Goal: Check status

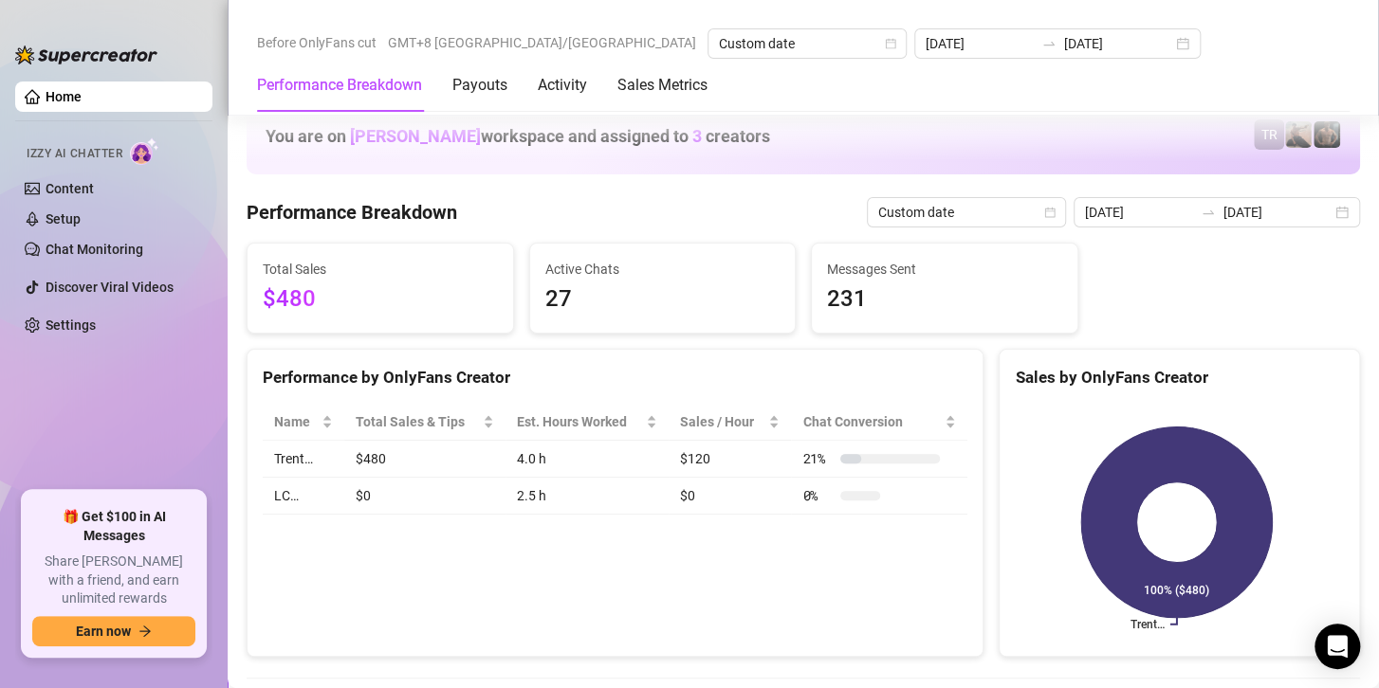
scroll to position [2560, 0]
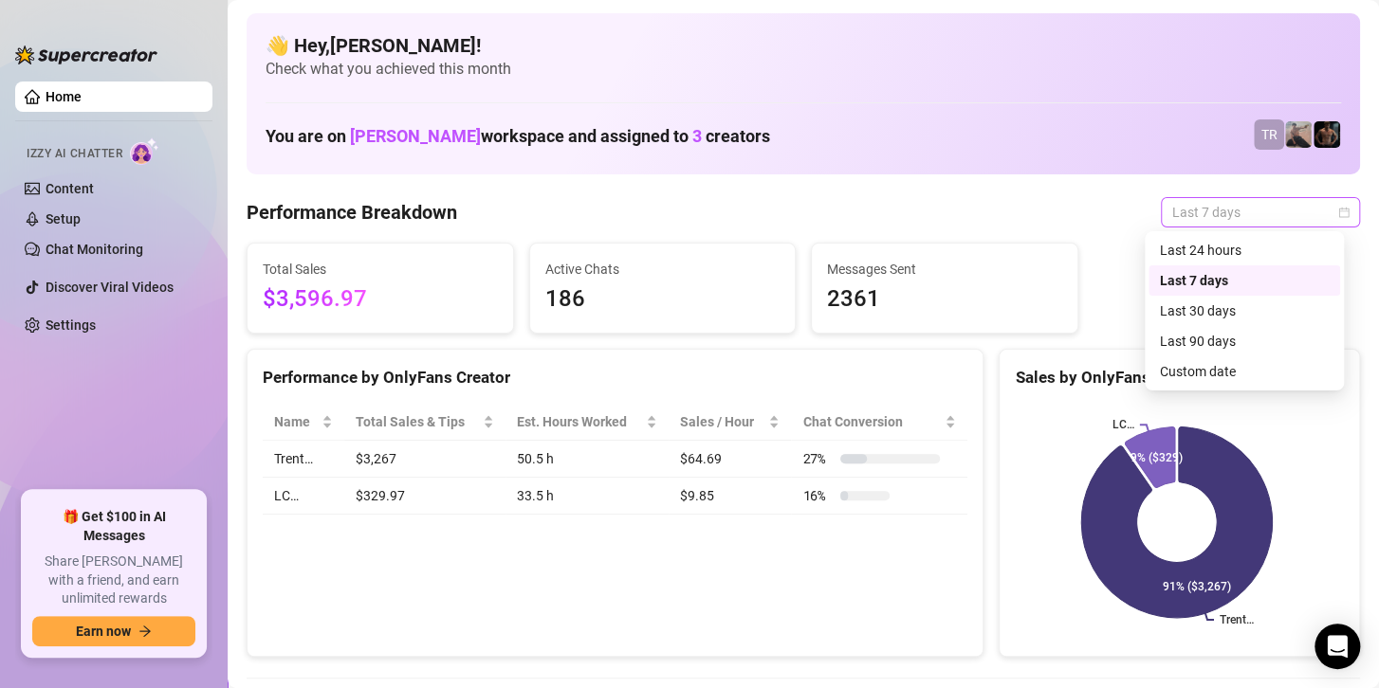
click at [1189, 216] on span "Last 7 days" at bounding box center [1260, 212] width 176 height 28
click at [1172, 379] on div "Custom date" at bounding box center [1244, 371] width 169 height 21
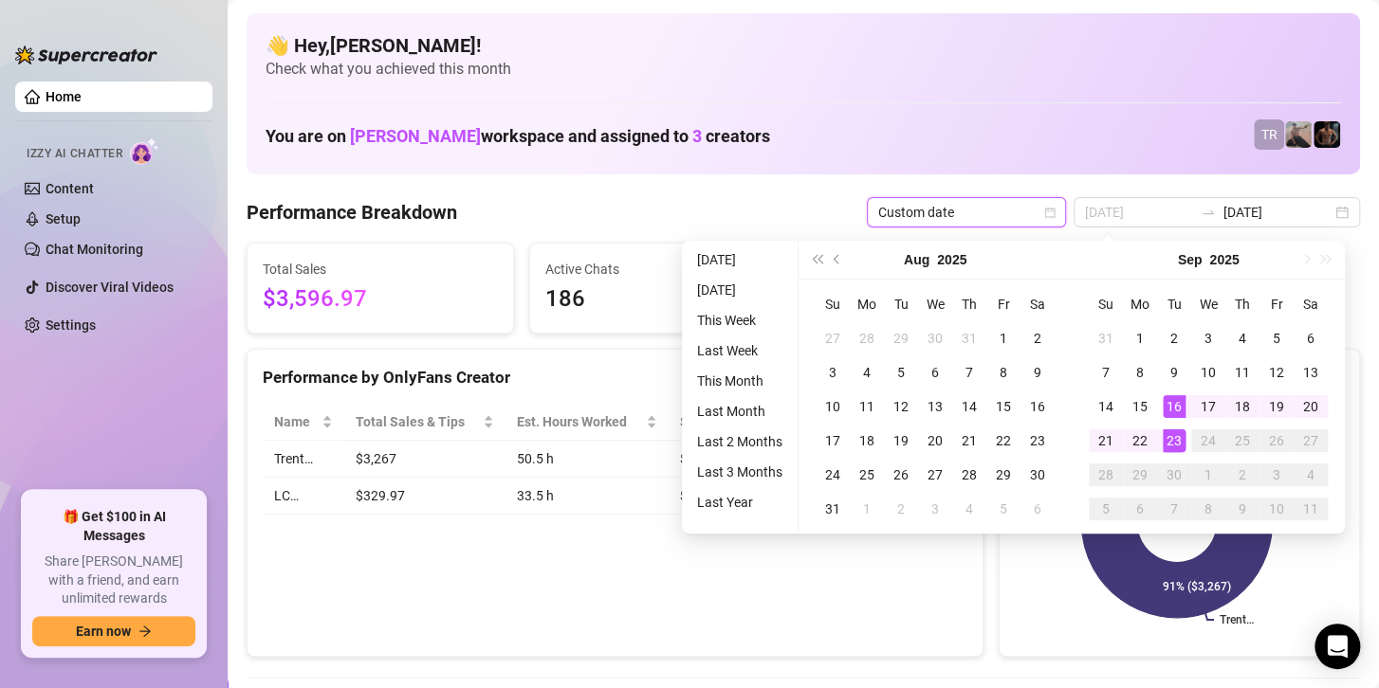
type input "[DATE]"
click at [1164, 448] on div "23" at bounding box center [1173, 441] width 23 height 23
click at [1164, 447] on div "23" at bounding box center [1173, 441] width 23 height 23
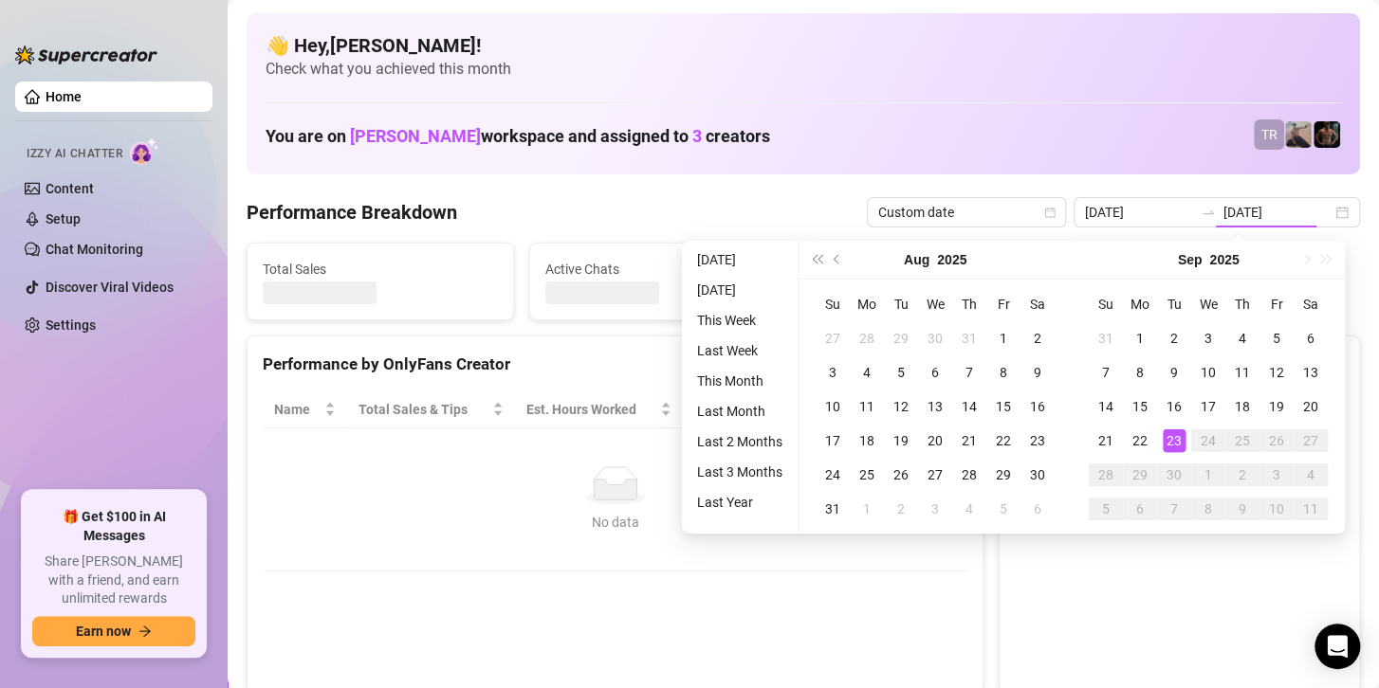
type input "[DATE]"
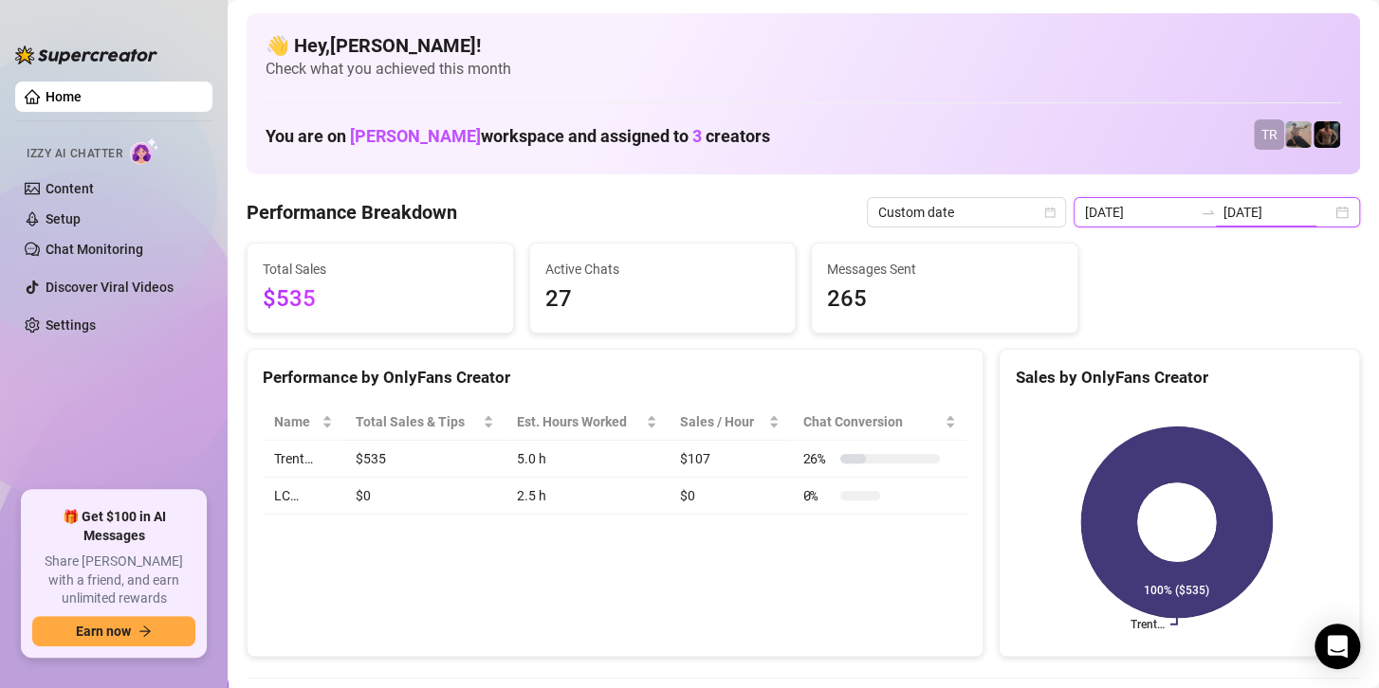
click at [1253, 212] on input "[DATE]" at bounding box center [1277, 212] width 108 height 21
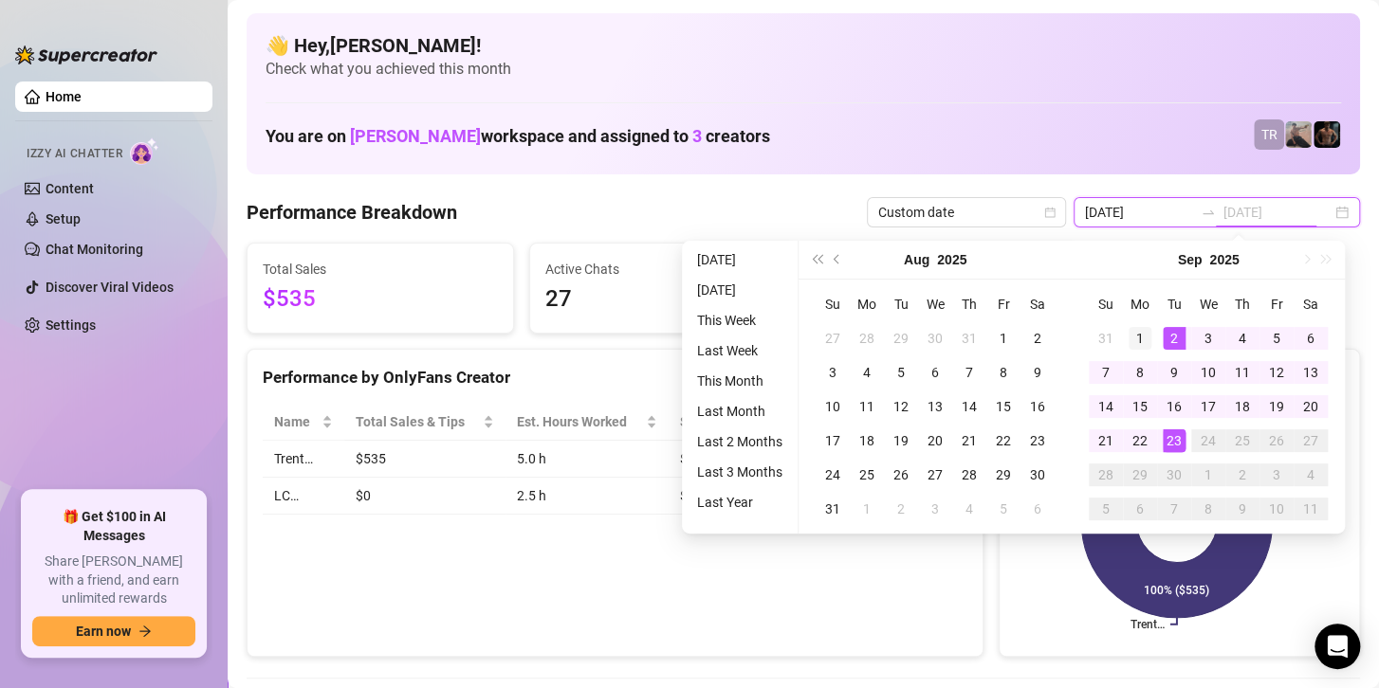
type input "[DATE]"
click at [1129, 329] on div "1" at bounding box center [1139, 338] width 23 height 23
type input "[DATE]"
click at [1175, 435] on div "23" at bounding box center [1173, 441] width 23 height 23
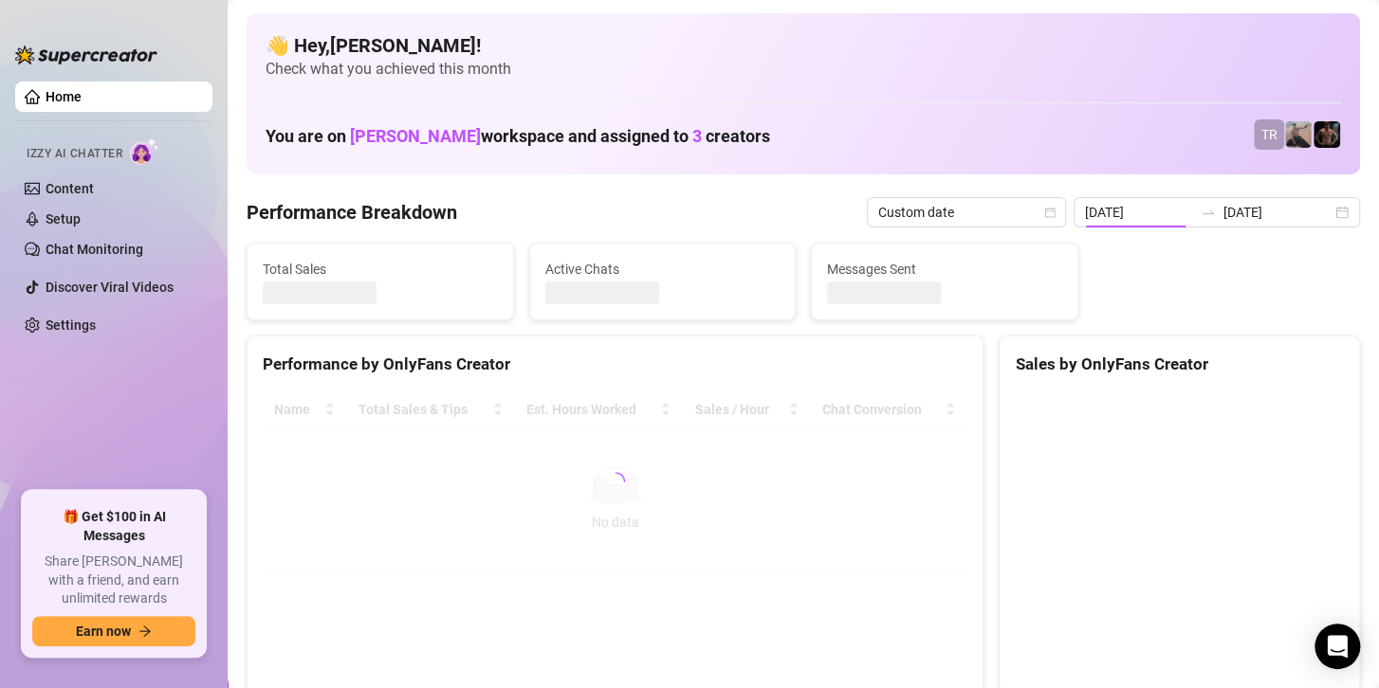
type input "2025-09-01"
type input "[DATE]"
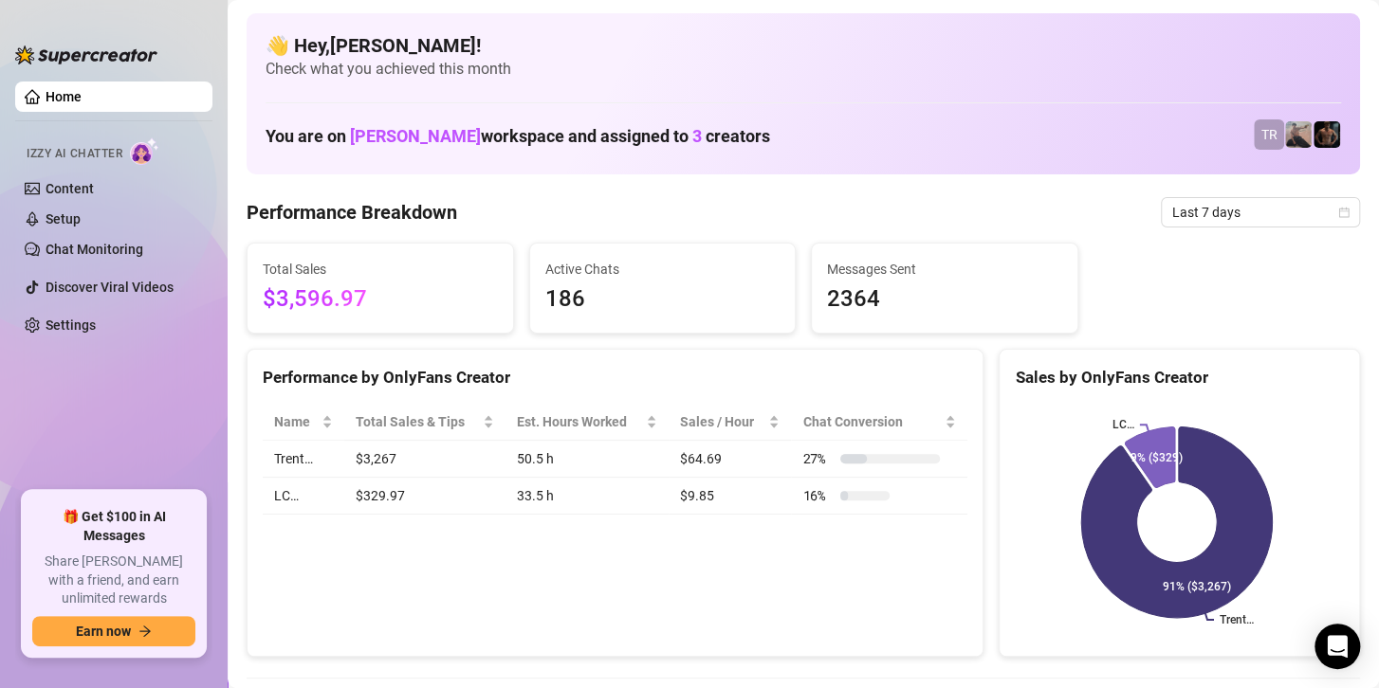
click at [1195, 209] on span "Last 7 days" at bounding box center [1260, 212] width 176 height 28
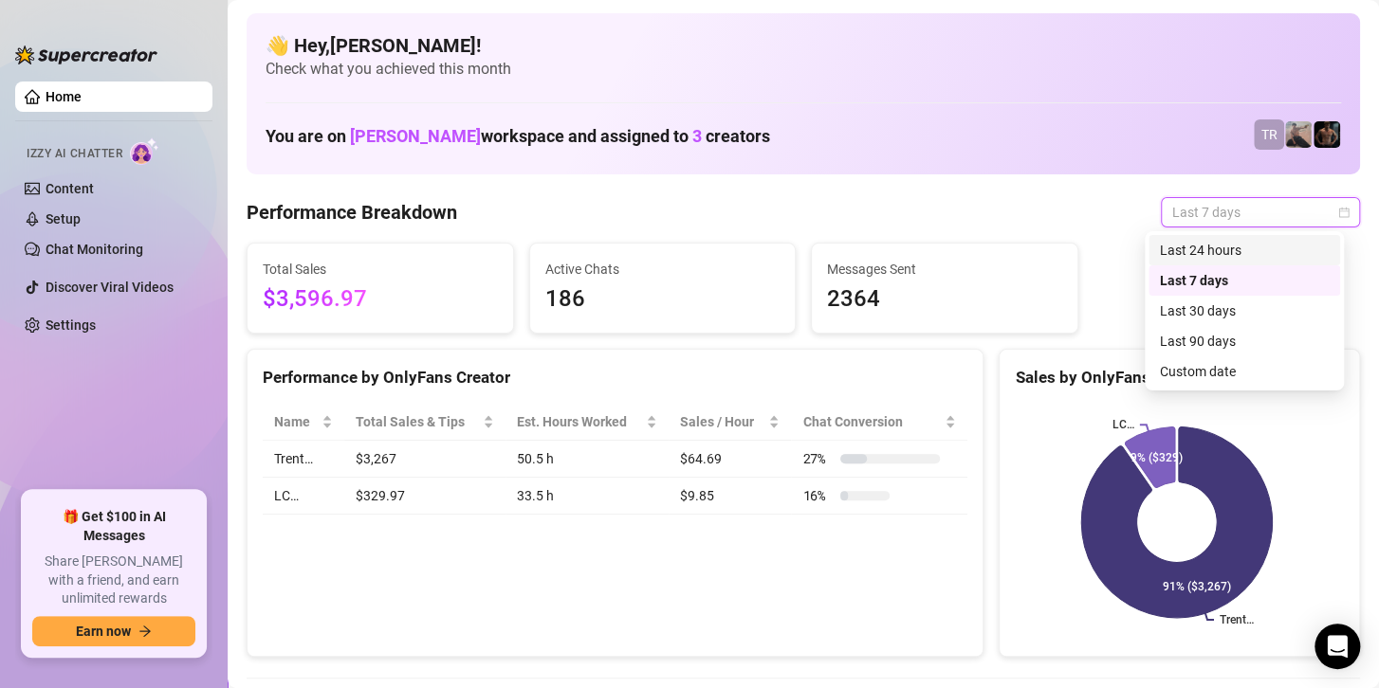
click at [1235, 261] on div "Last 24 hours" at bounding box center [1244, 250] width 192 height 30
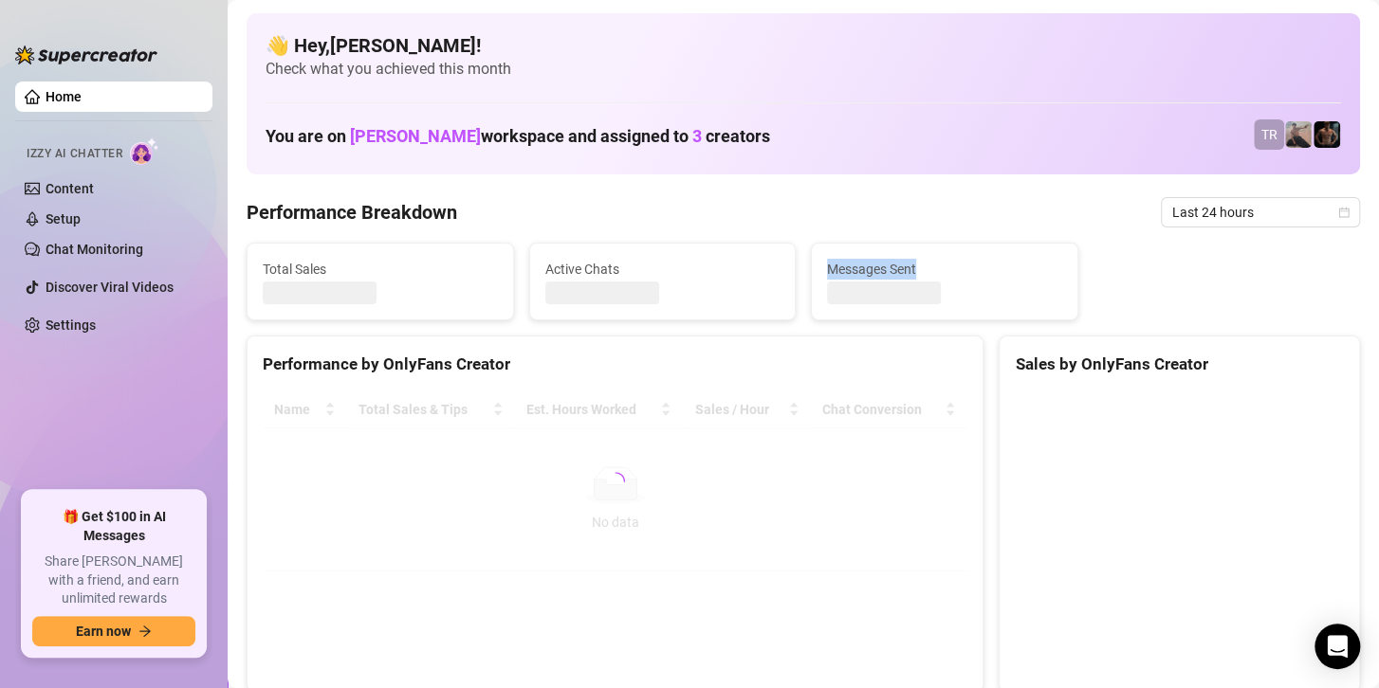
click at [1235, 261] on div "Total Sales Active Chats Messages Sent" at bounding box center [803, 282] width 1128 height 78
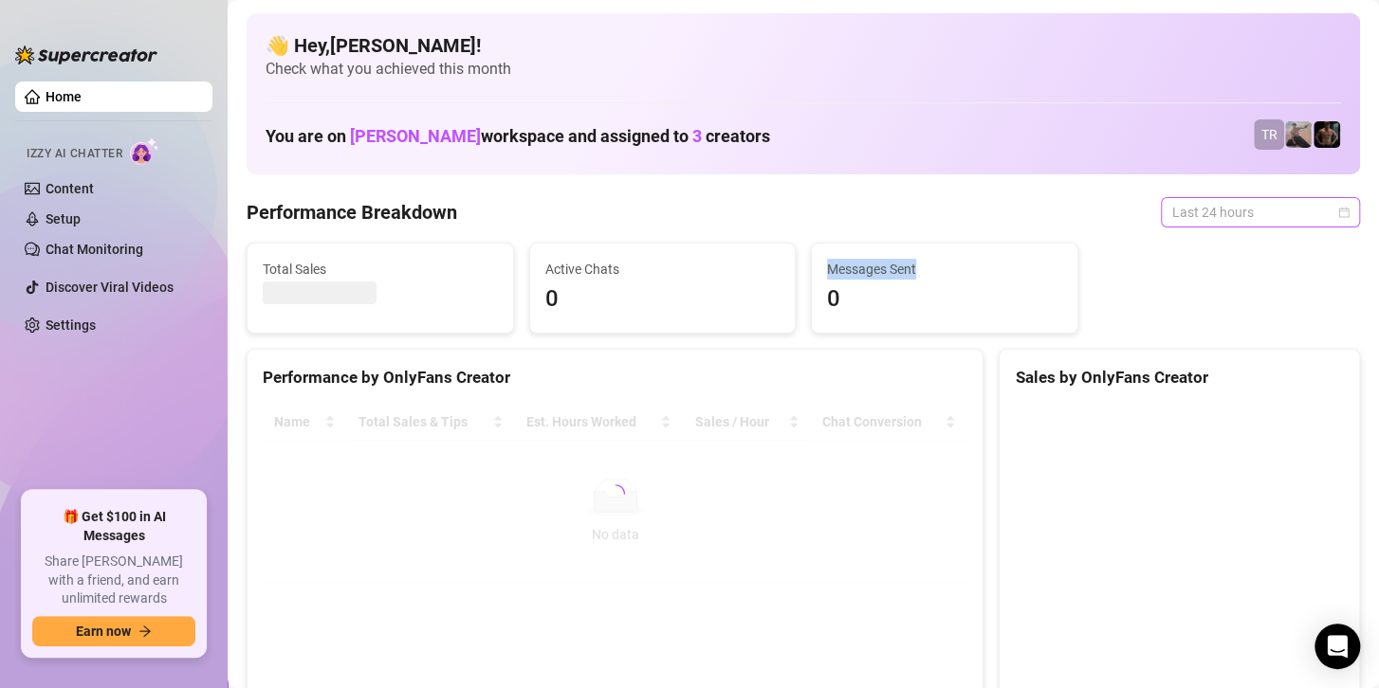
click at [1225, 216] on span "Last 24 hours" at bounding box center [1260, 212] width 176 height 28
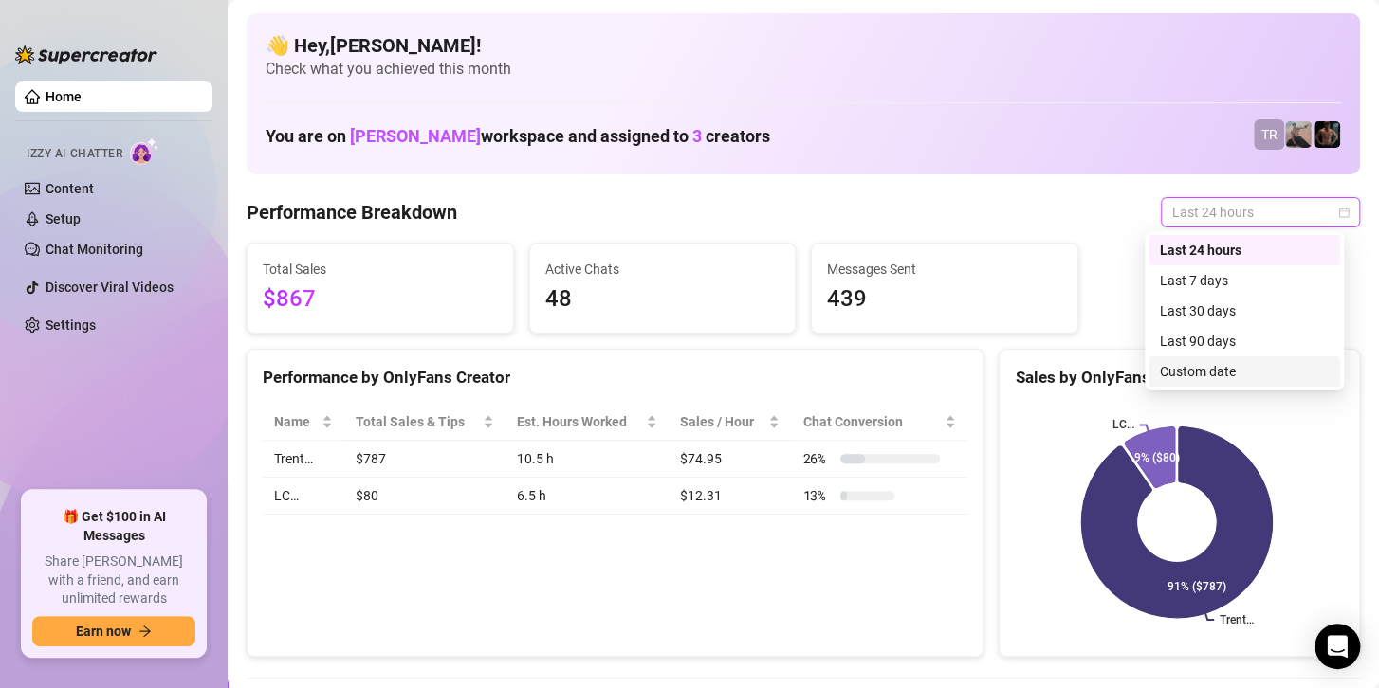
click at [1178, 379] on div "Custom date" at bounding box center [1244, 371] width 169 height 21
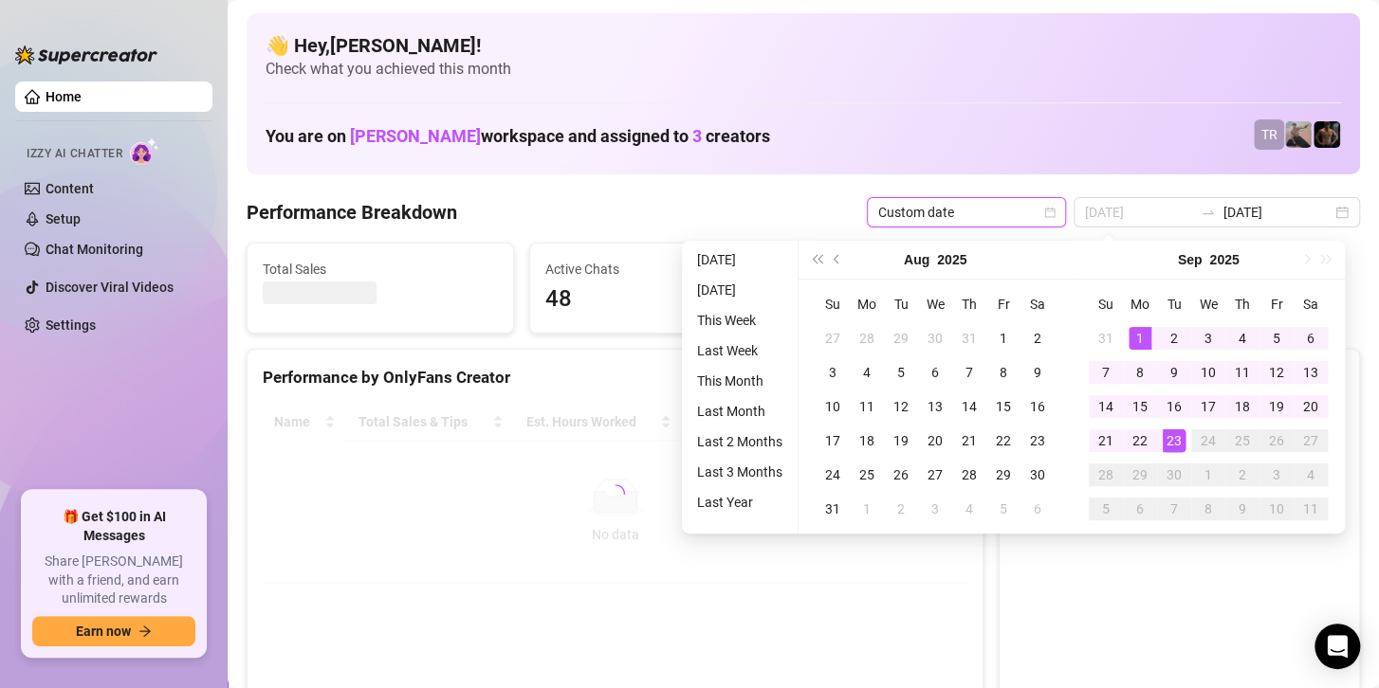
click at [1137, 327] on div "1" at bounding box center [1139, 338] width 23 height 23
click at [1173, 443] on div "23" at bounding box center [1173, 441] width 23 height 23
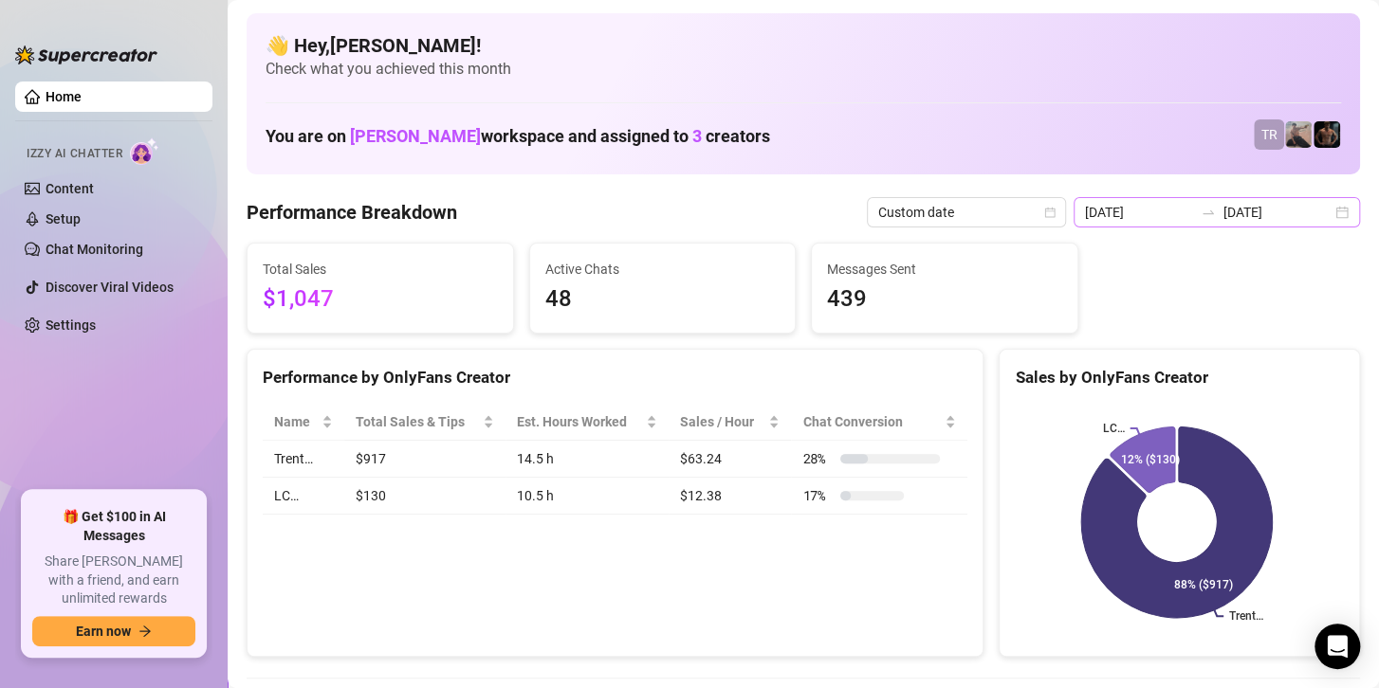
click at [1193, 205] on div at bounding box center [1208, 212] width 30 height 15
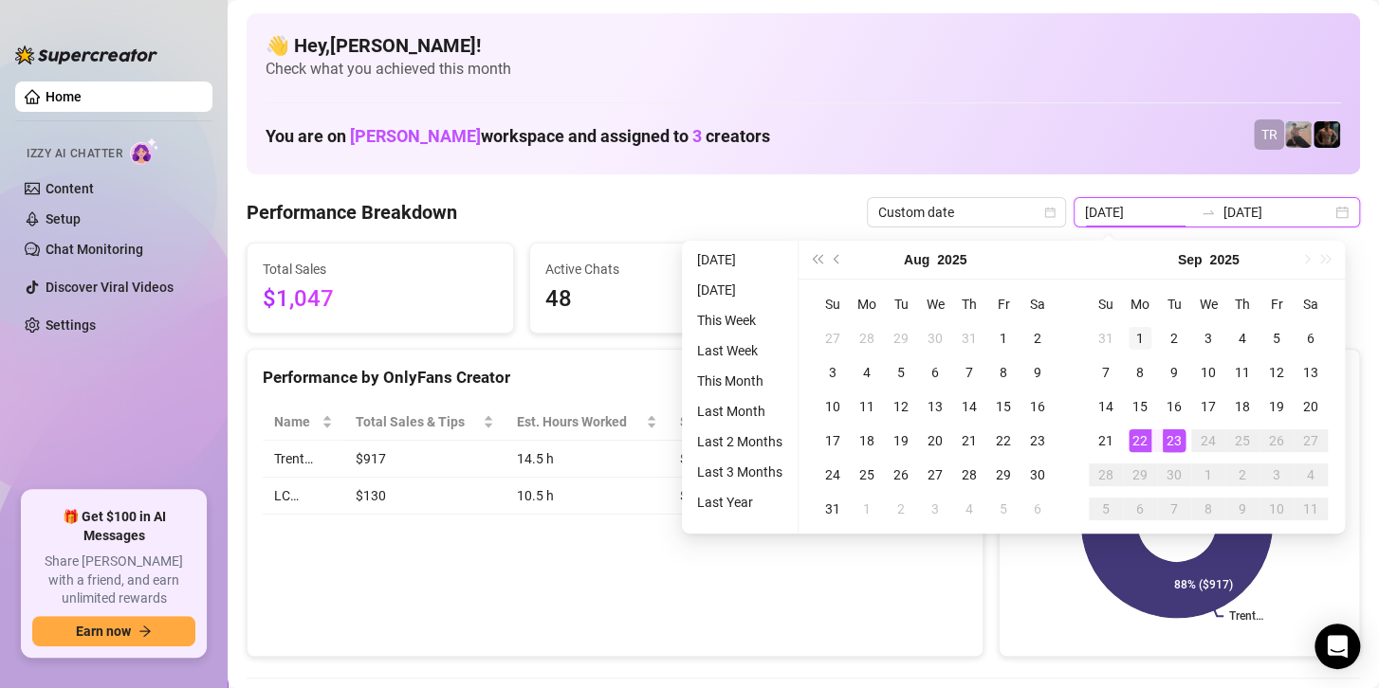
type input "[DATE]"
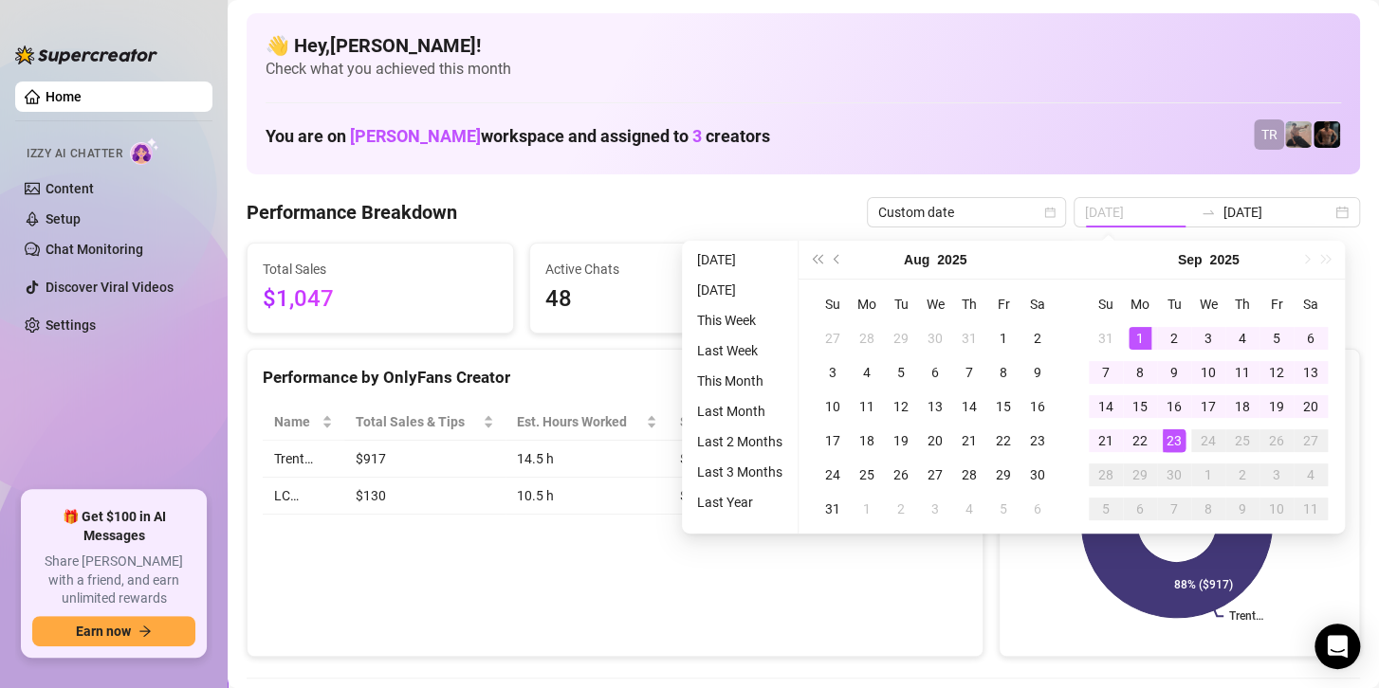
click at [1134, 339] on div "1" at bounding box center [1139, 338] width 23 height 23
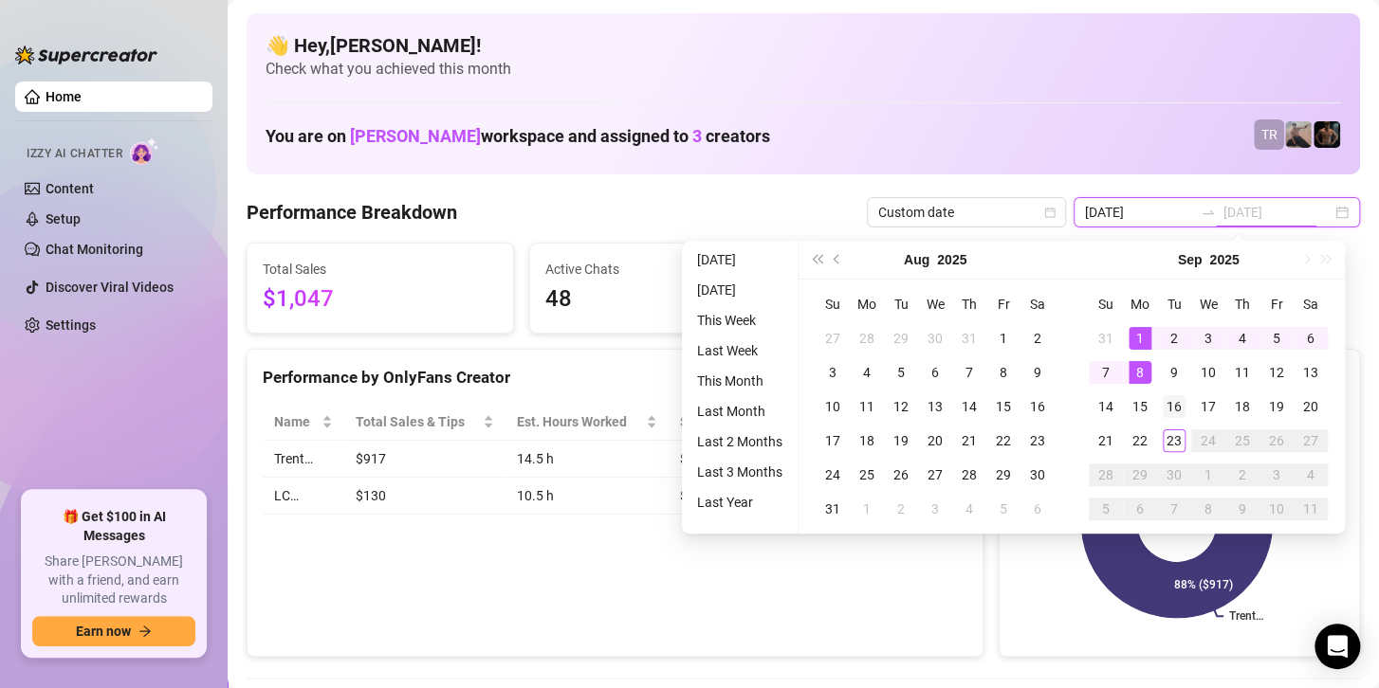
type input "2025-09-16"
click at [1170, 421] on td "16" at bounding box center [1174, 407] width 34 height 34
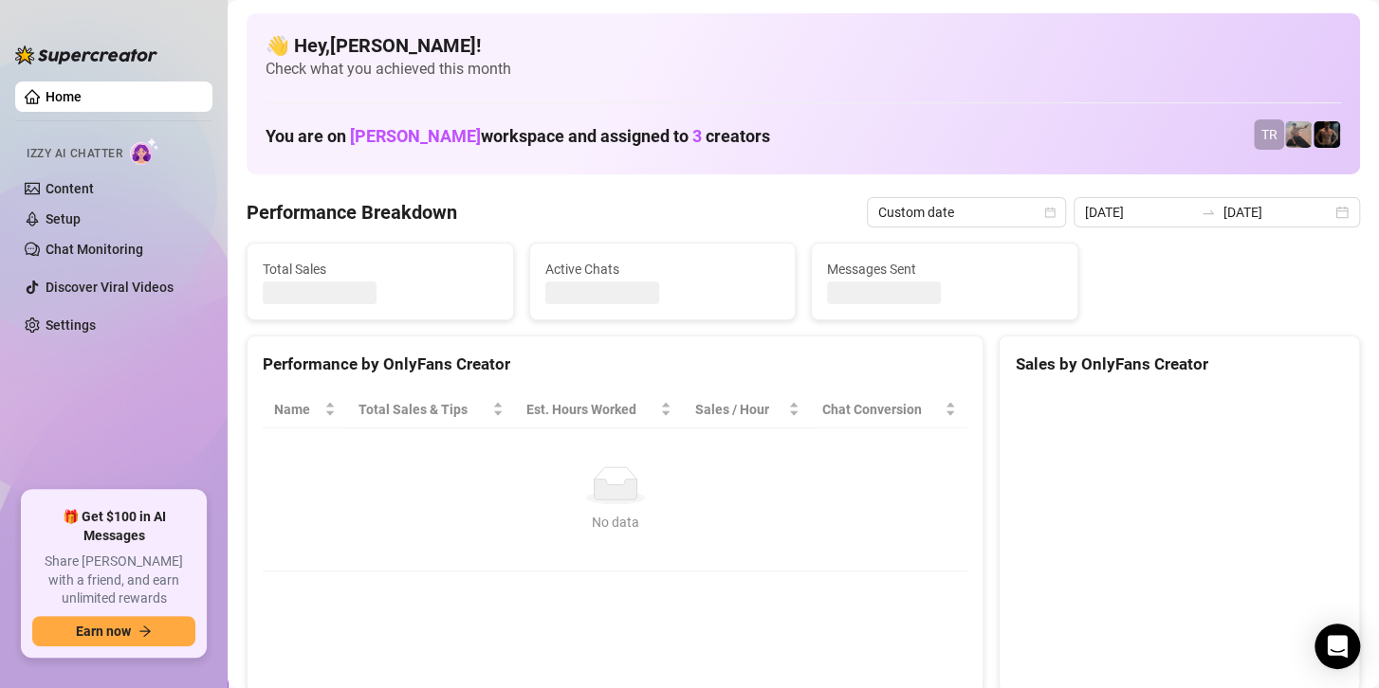
type input "2025-09-01"
type input "2025-09-16"
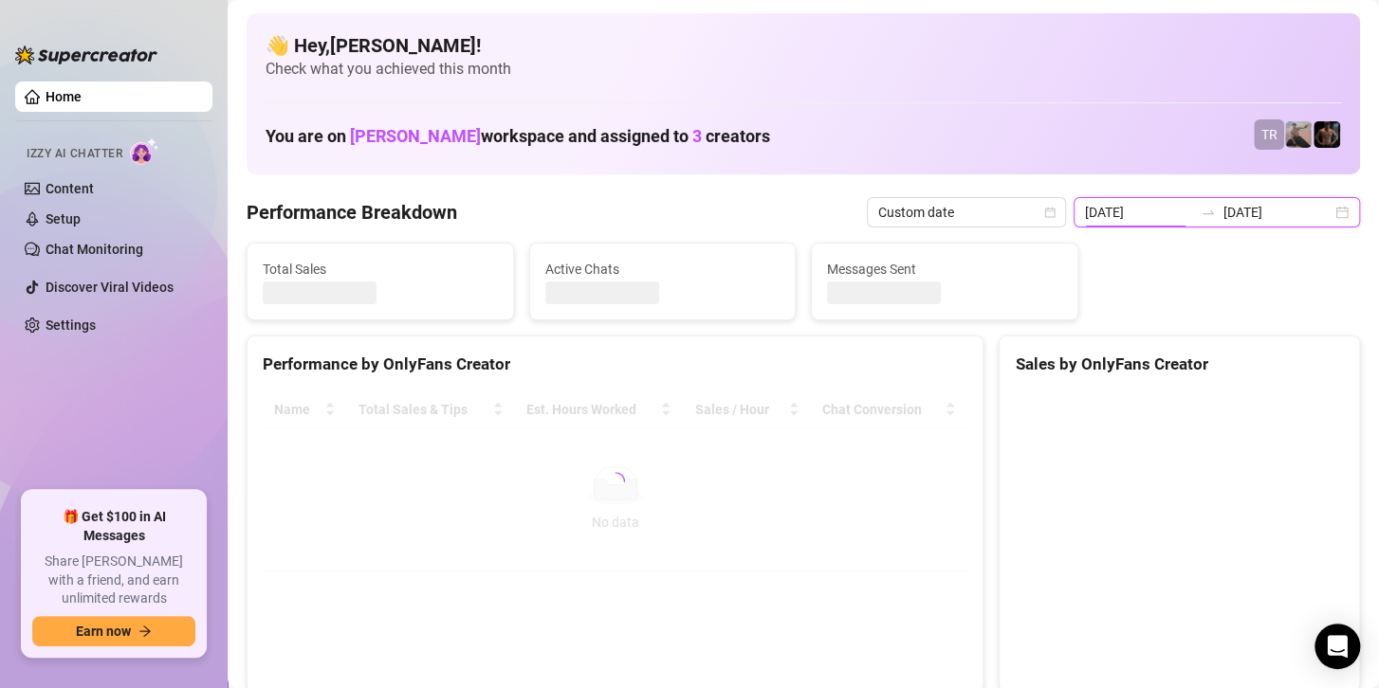
click at [1139, 202] on input "2025-09-01" at bounding box center [1139, 212] width 108 height 21
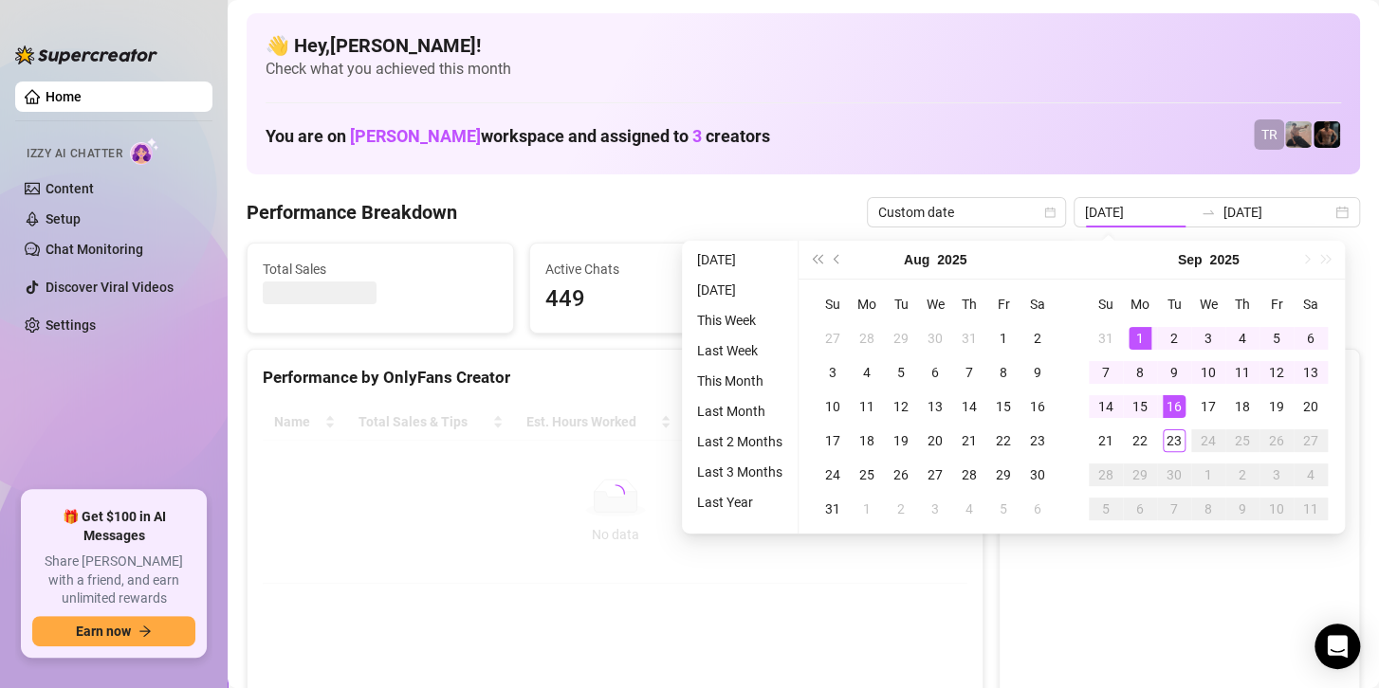
click at [1129, 345] on div "1" at bounding box center [1139, 338] width 23 height 23
type input "[DATE]"
click at [1177, 442] on div "23" at bounding box center [1173, 441] width 23 height 23
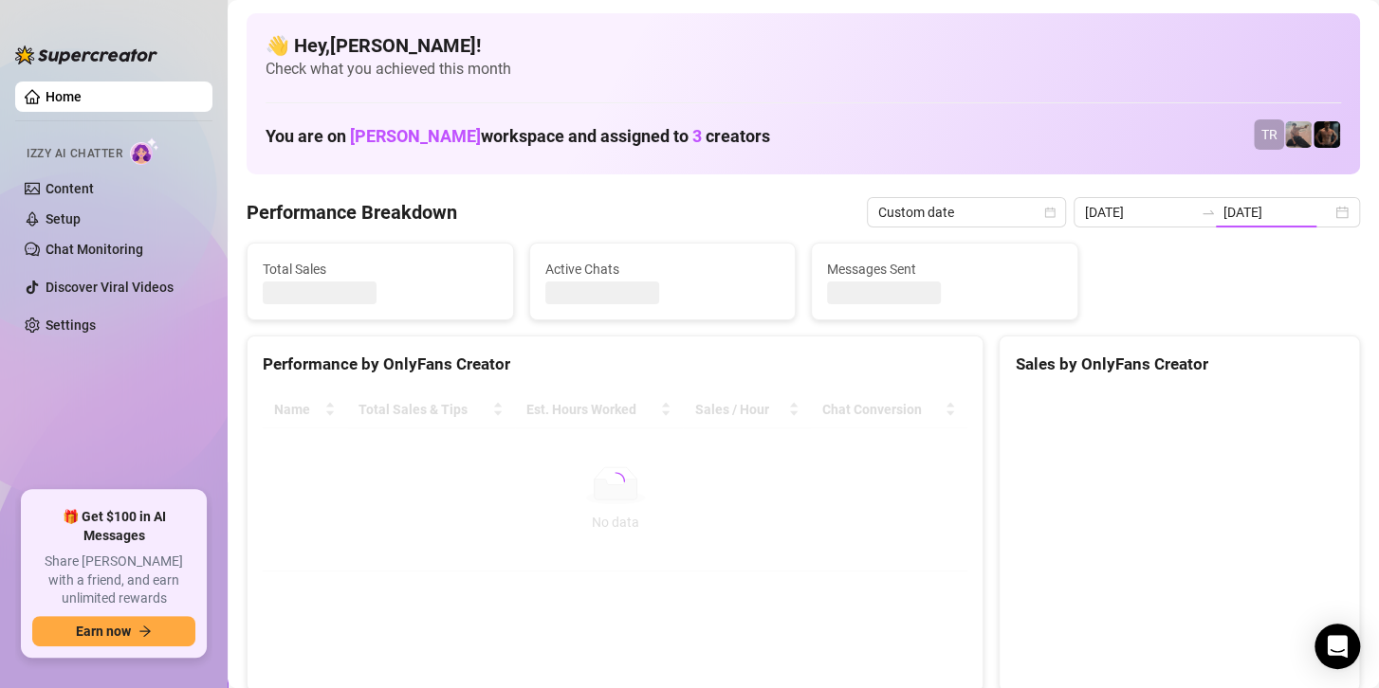
type input "[DATE]"
